Goal: Navigation & Orientation: Find specific page/section

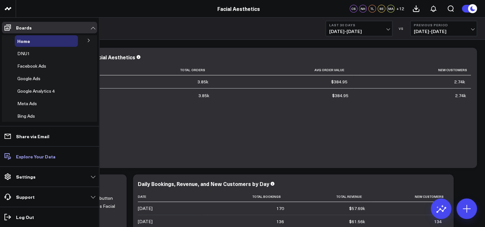
click at [23, 160] on link "Explore Your Data" at bounding box center [49, 157] width 95 height 12
